Goal: Task Accomplishment & Management: Manage account settings

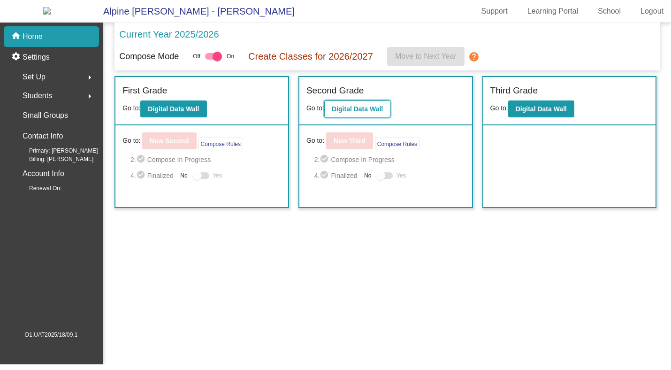
click at [375, 109] on button "Digital Data Wall" at bounding box center [357, 108] width 66 height 17
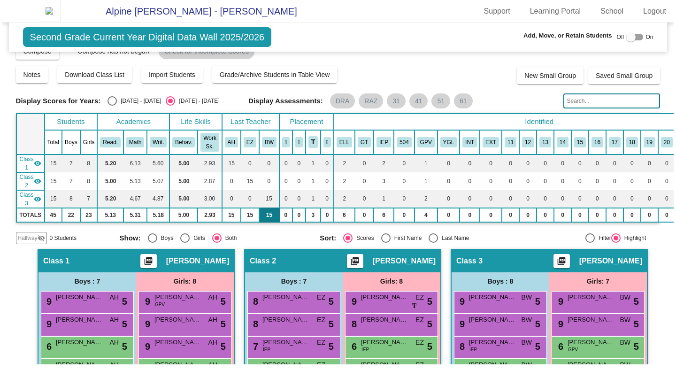
scroll to position [18, 0]
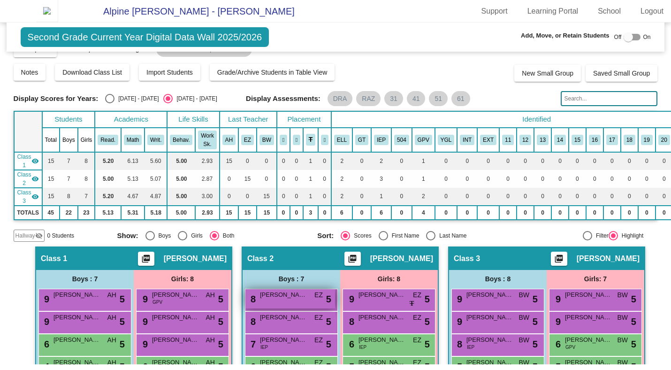
click at [270, 298] on span "[PERSON_NAME]" at bounding box center [283, 294] width 47 height 9
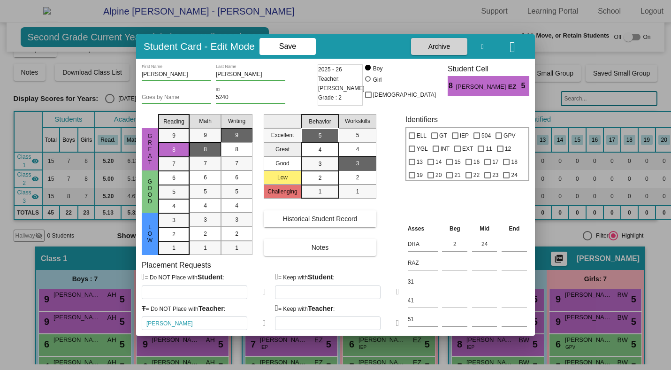
click at [255, 325] on div "[PERSON_NAME]" at bounding box center [204, 323] width 124 height 14
click at [263, 324] on icon at bounding box center [264, 323] width 3 height 8
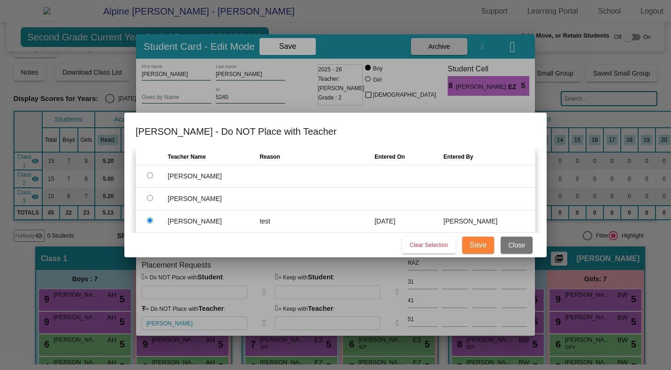
click at [413, 254] on div "Clear Selection Save Close" at bounding box center [336, 245] width 400 height 24
click at [419, 248] on span "Clear Selection" at bounding box center [429, 245] width 38 height 7
radio input "false"
click at [491, 245] on button "Save" at bounding box center [479, 245] width 32 height 17
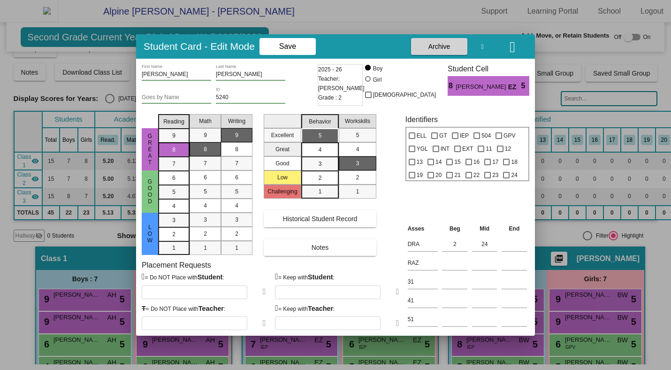
click at [263, 323] on icon at bounding box center [264, 323] width 3 height 8
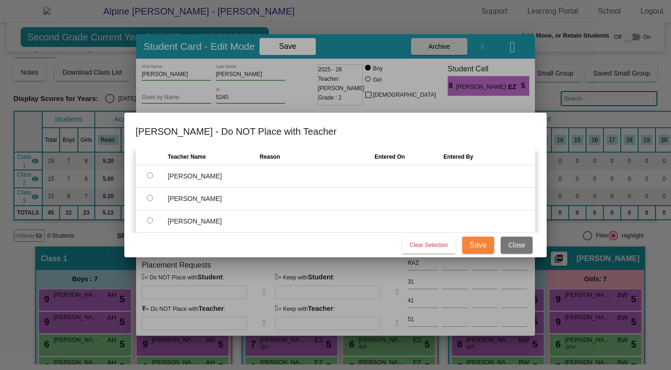
click at [148, 222] on input "radio" at bounding box center [150, 220] width 6 height 6
radio input "true"
click at [327, 220] on input "text" at bounding box center [309, 222] width 98 height 14
type input "test"
click at [479, 242] on span "Save" at bounding box center [478, 245] width 17 height 8
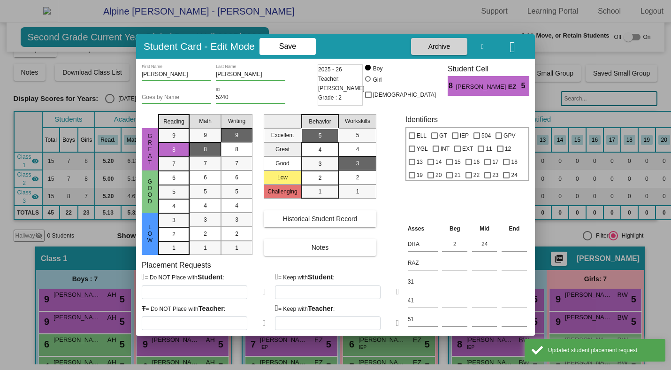
type input "[PERSON_NAME]"
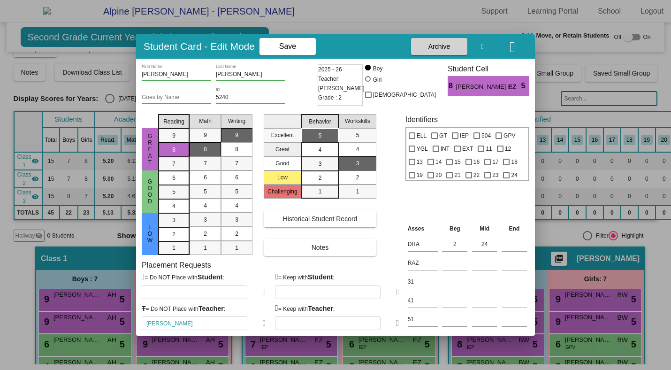
click at [511, 51] on icon "button" at bounding box center [513, 46] width 6 height 15
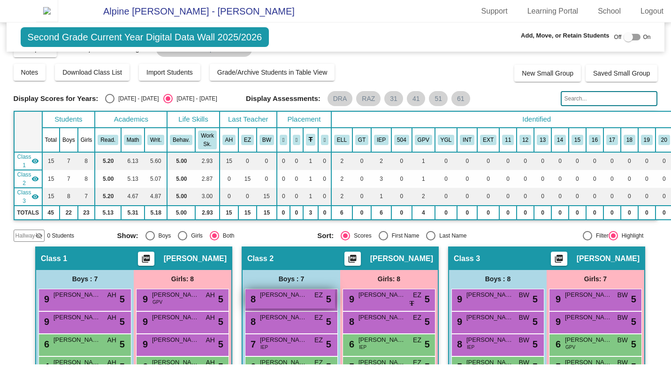
click at [288, 300] on span "[PERSON_NAME]" at bounding box center [283, 294] width 47 height 9
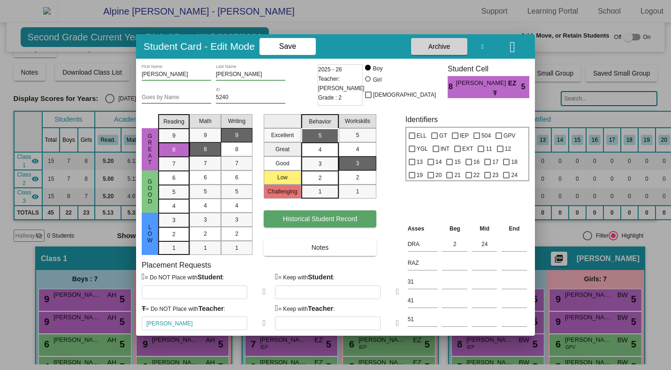
click at [320, 223] on button "Historical Student Record" at bounding box center [320, 218] width 113 height 17
click at [645, 17] on div at bounding box center [335, 185] width 671 height 370
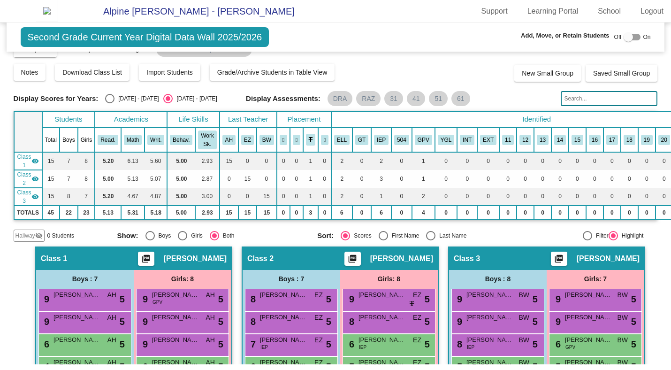
click at [645, 17] on link "Logout" at bounding box center [652, 11] width 38 height 15
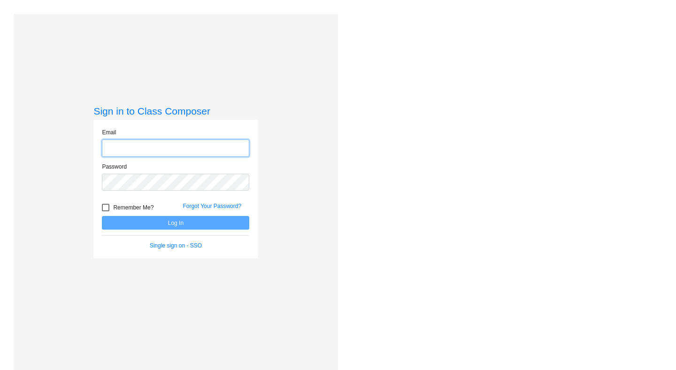
type input "[PERSON_NAME][EMAIL_ADDRESS][DOMAIN_NAME]"
